Goal: Check status: Check status

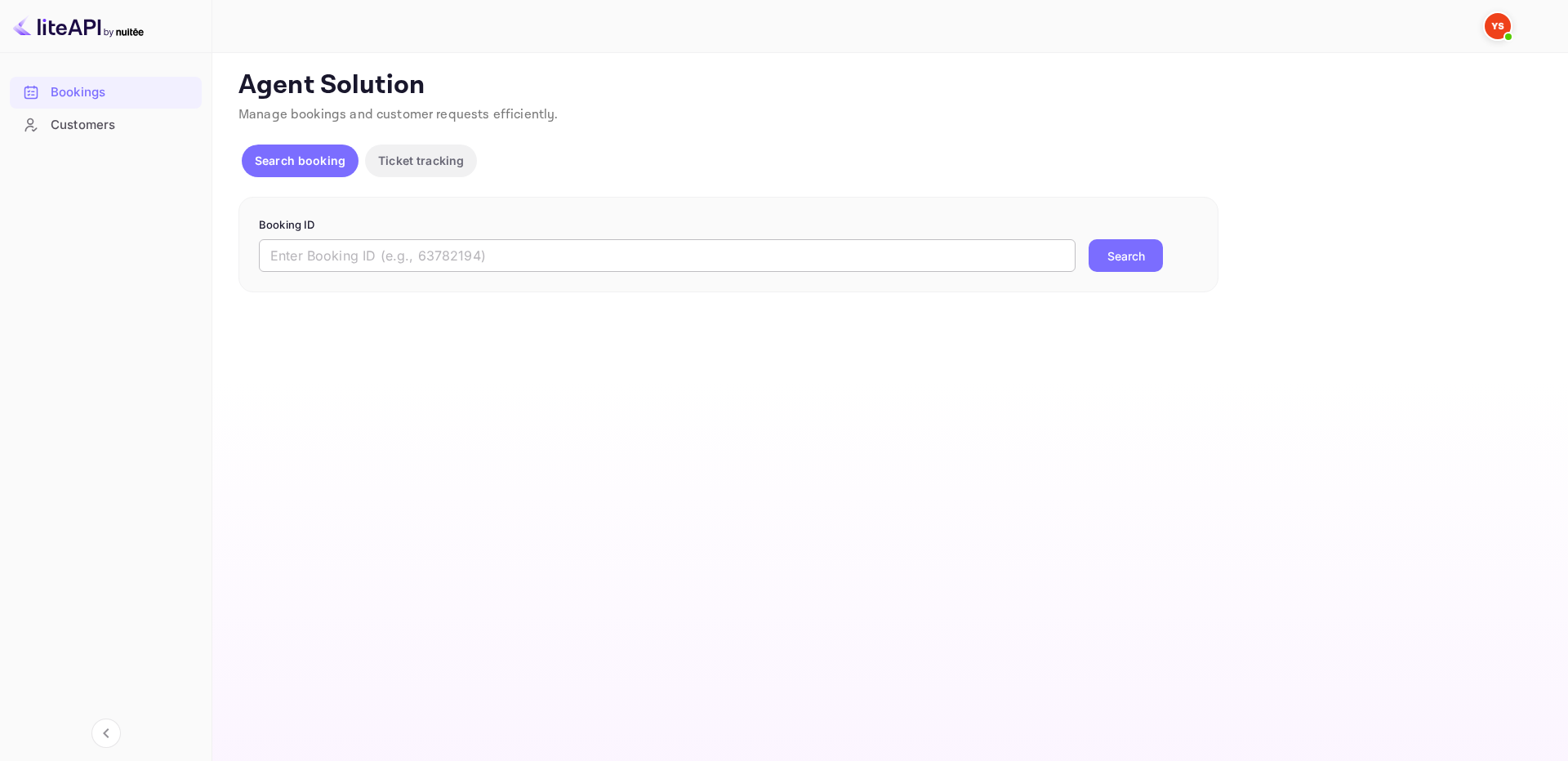
click at [995, 261] on input "text" at bounding box center [667, 255] width 817 height 32
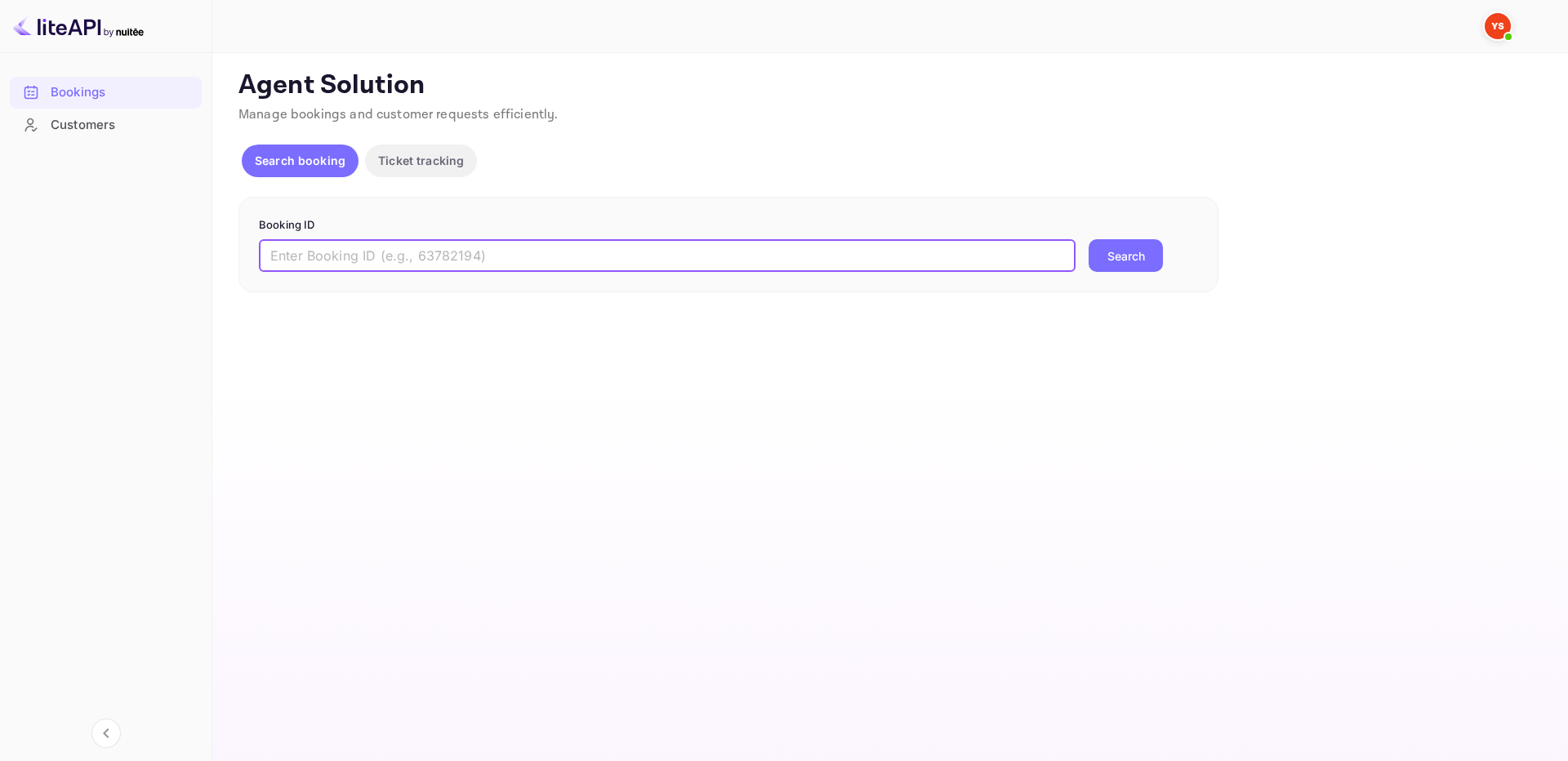
paste input "8412051"
type input "8412051"
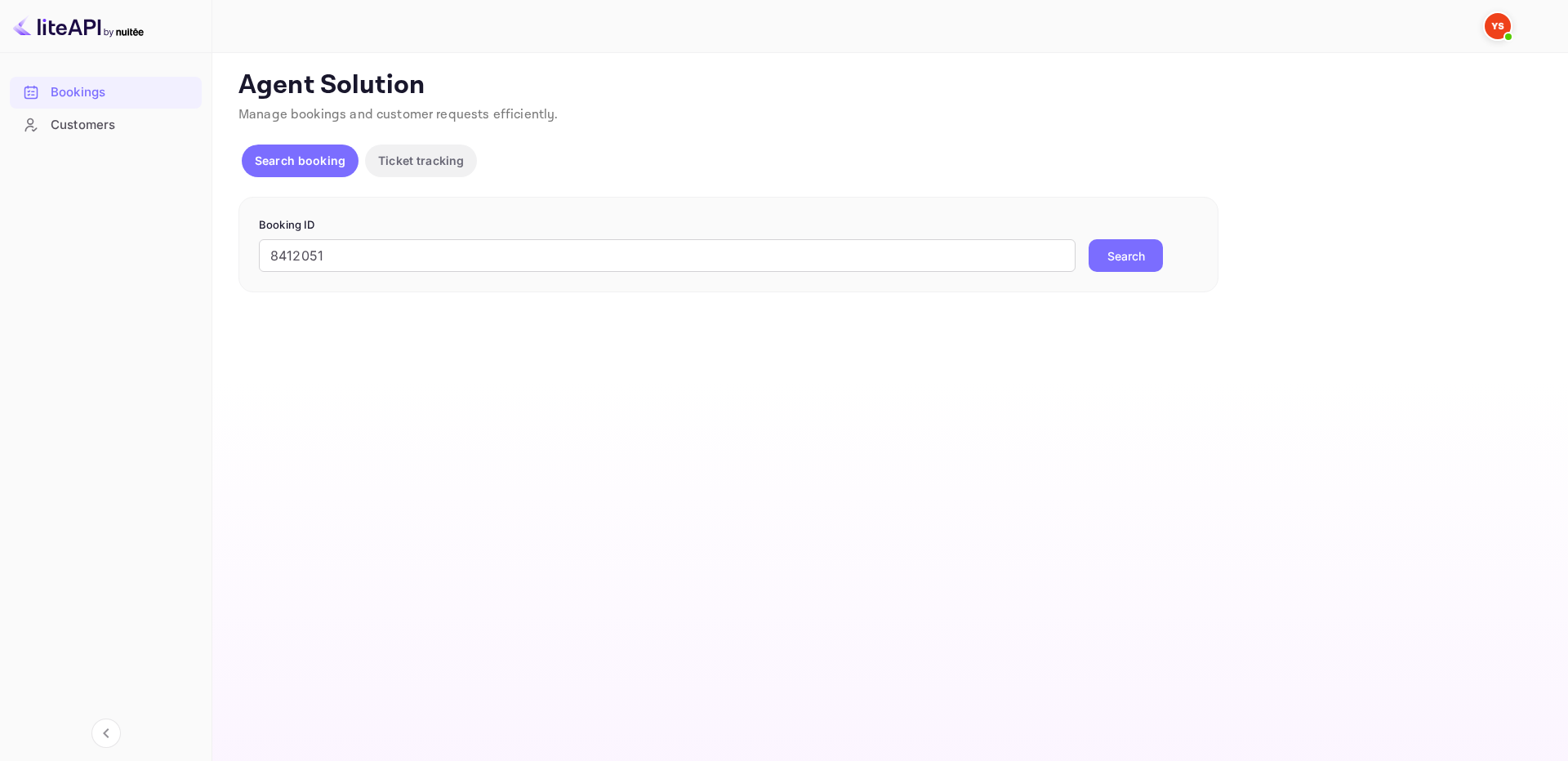
click at [1147, 255] on button "Search" at bounding box center [1125, 255] width 74 height 32
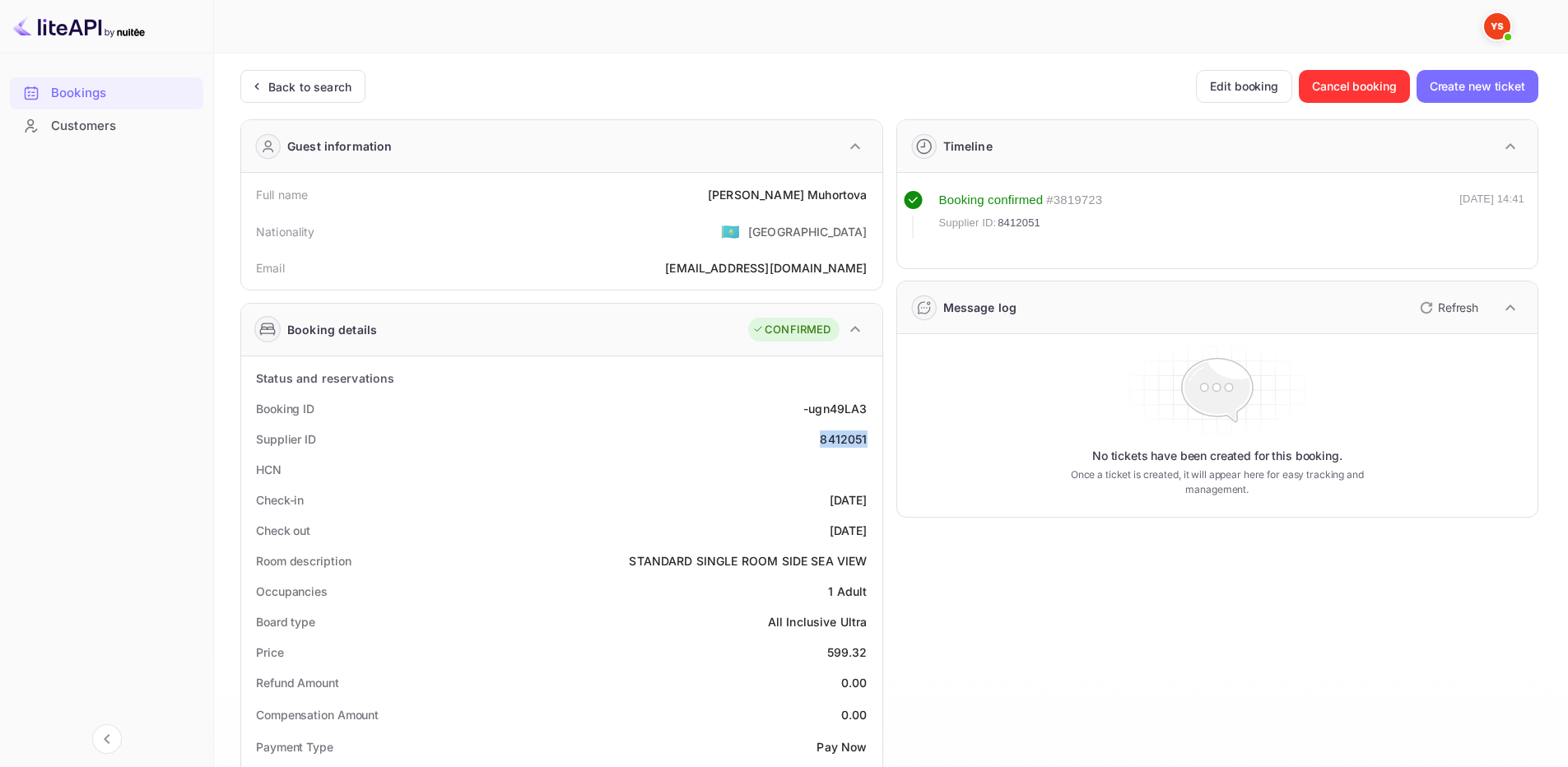
drag, startPoint x: 820, startPoint y: 441, endPoint x: 875, endPoint y: 438, distance: 55.1
click at [875, 438] on div "Supplier ID 8412051" at bounding box center [561, 439] width 628 height 31
copy div "8412051"
drag, startPoint x: 732, startPoint y: 199, endPoint x: 865, endPoint y: 197, distance: 133.0
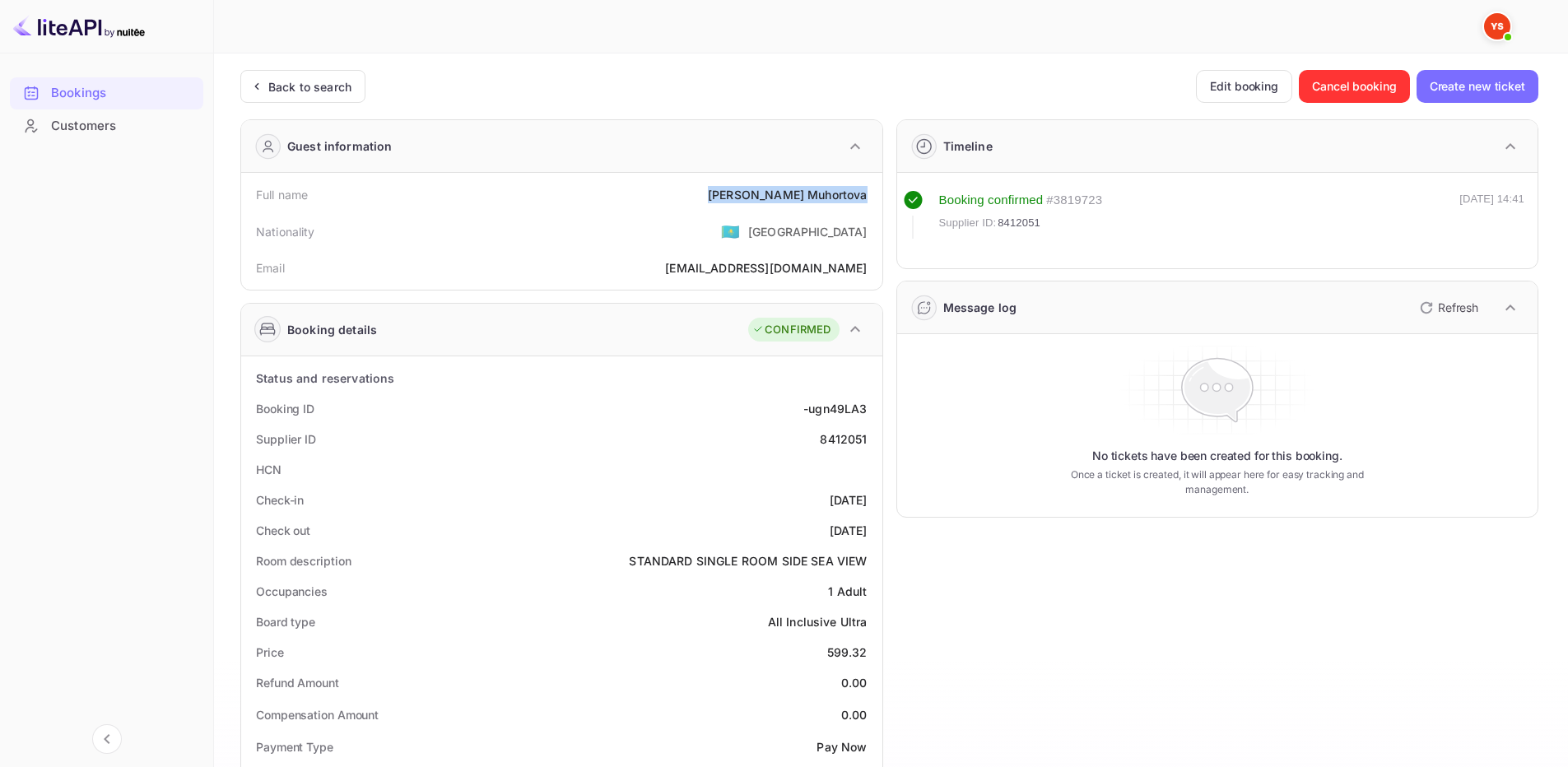
click at [865, 197] on div "Full name Elizaveta Muhortova" at bounding box center [561, 194] width 628 height 31
copy div "Elizaveta Muhortova"
drag, startPoint x: 813, startPoint y: 658, endPoint x: 880, endPoint y: 651, distance: 67.4
copy div "599.32"
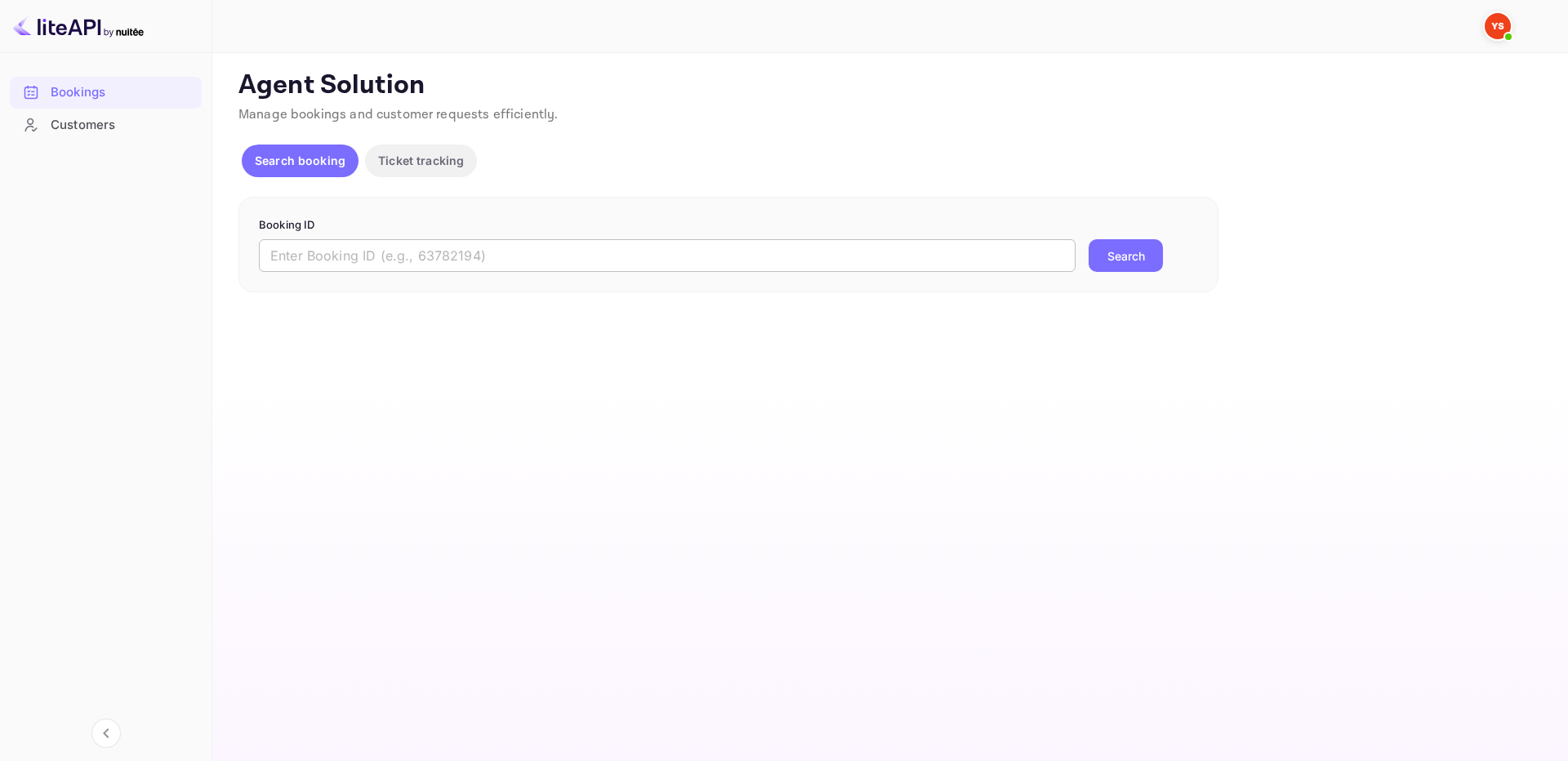
click at [664, 257] on input "text" at bounding box center [667, 255] width 817 height 32
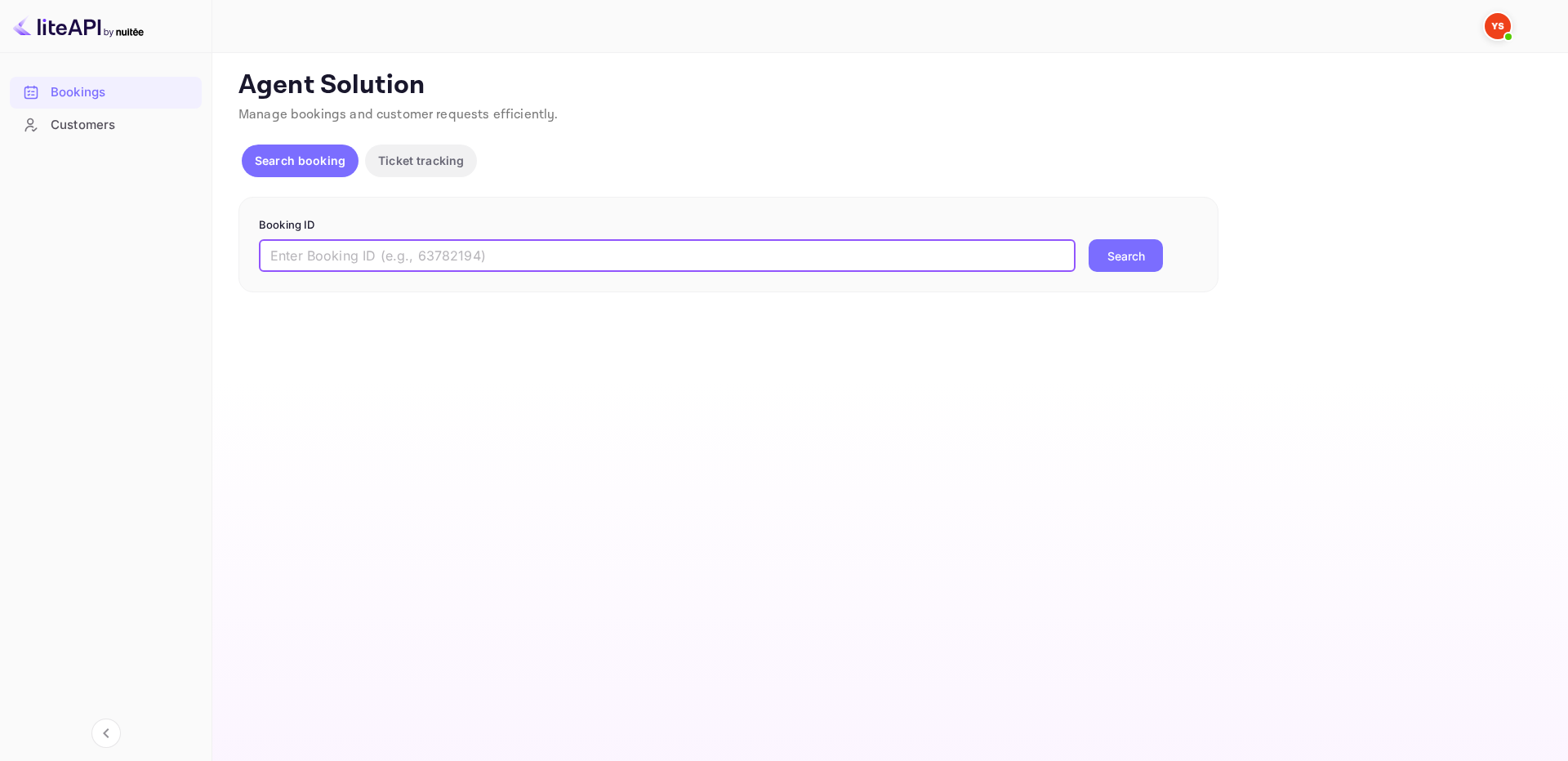
paste input "9887907"
type input "9887907"
click at [1133, 248] on button "Search" at bounding box center [1125, 255] width 74 height 32
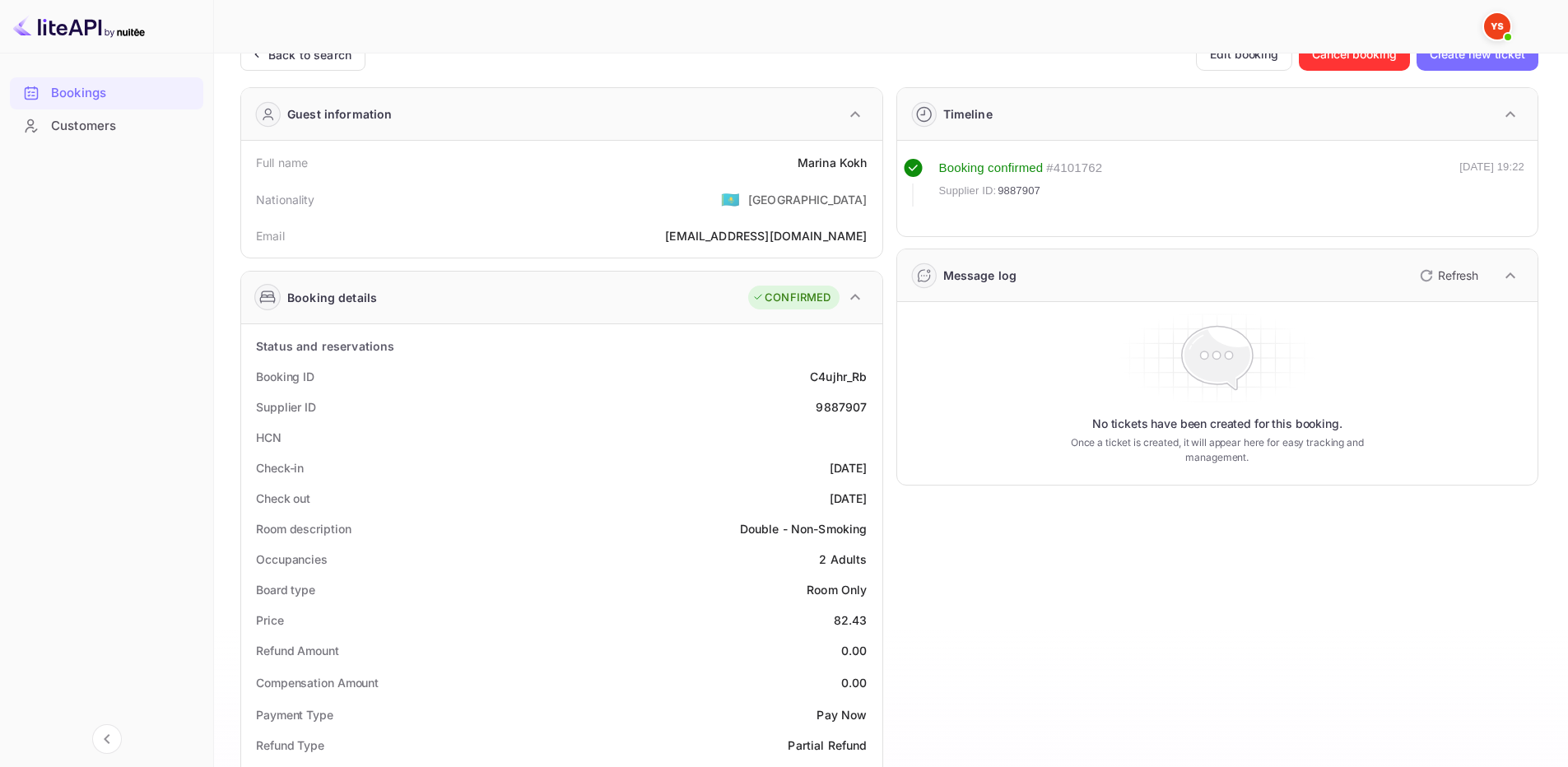
scroll to position [576, 0]
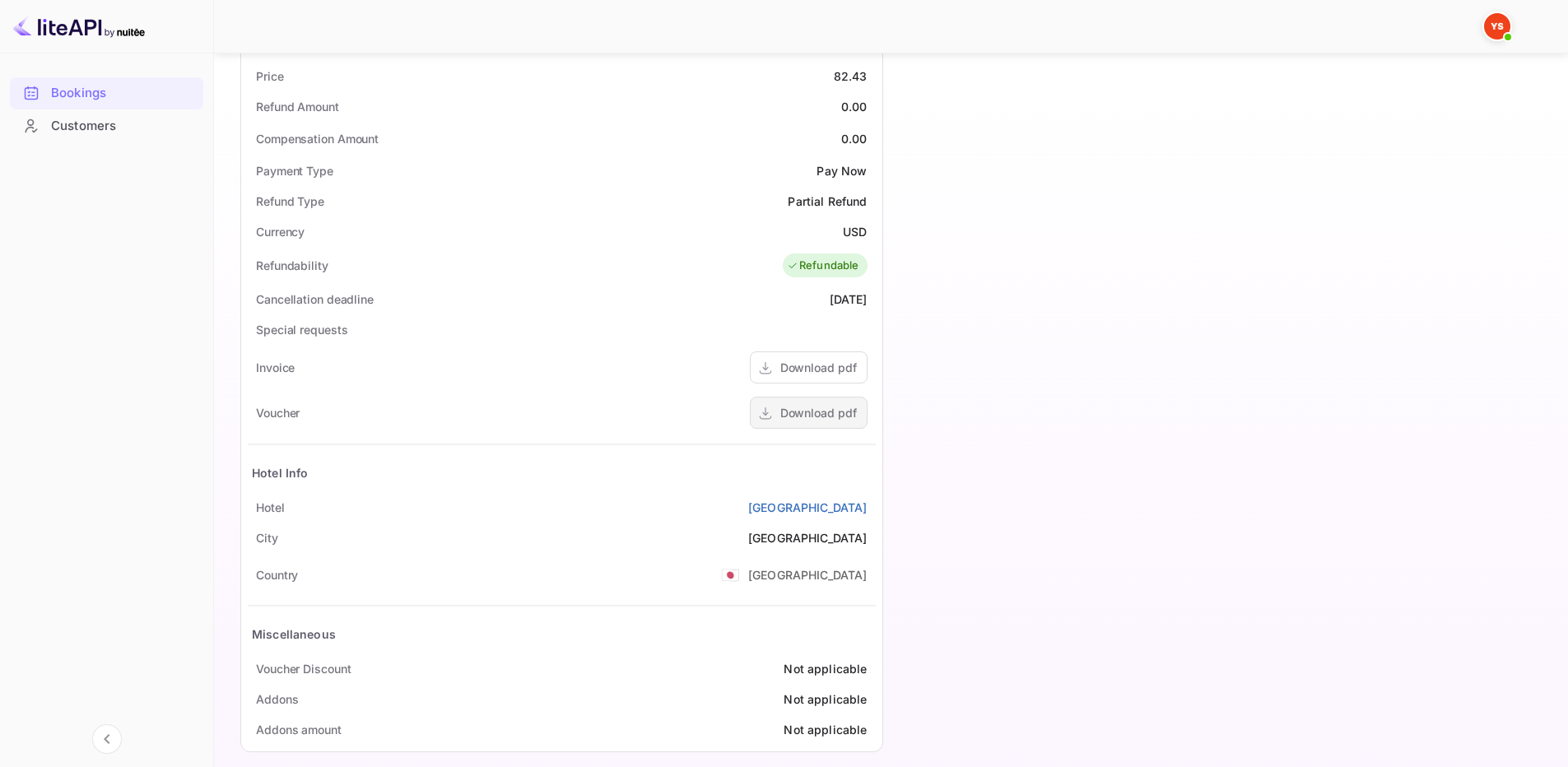
click at [818, 423] on div "Download pdf" at bounding box center [809, 413] width 118 height 33
